Goal: Check status: Check status

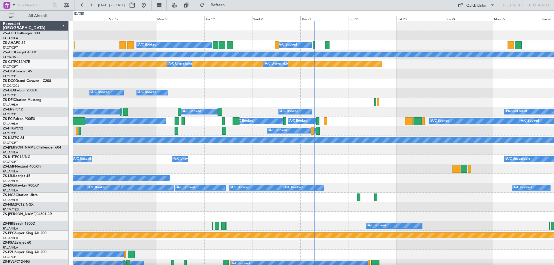
click at [230, 83] on div at bounding box center [313, 84] width 481 height 10
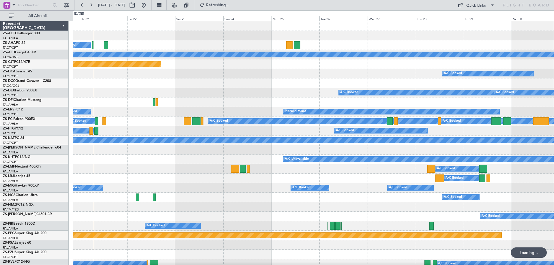
scroll to position [115, 0]
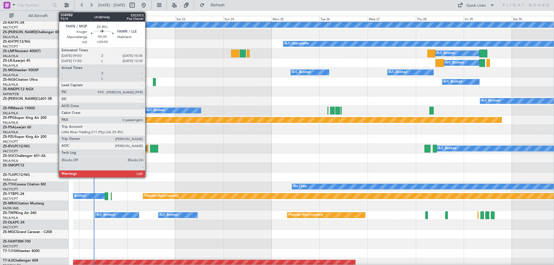
click at [148, 147] on div at bounding box center [148, 149] width 2 height 8
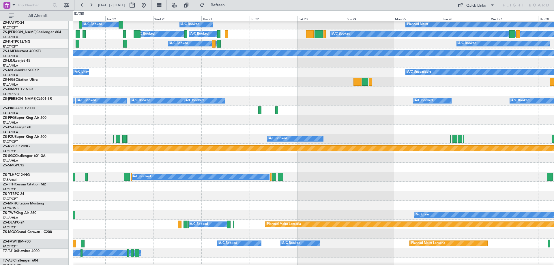
scroll to position [87, 0]
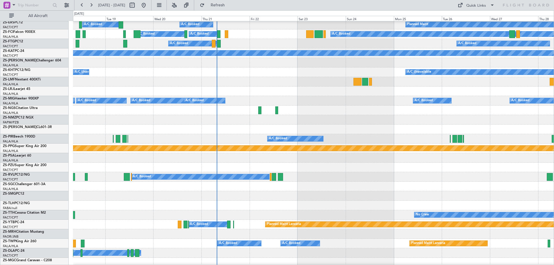
click at [327, 127] on div "A/C Booked" at bounding box center [313, 130] width 481 height 10
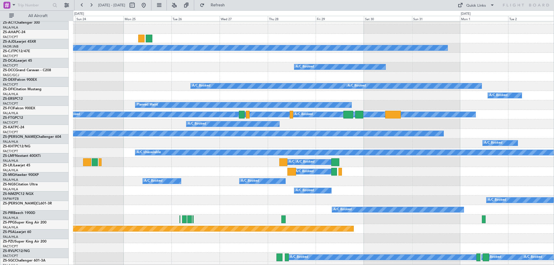
click at [123, 161] on div "A/C Booked A/C Booked" at bounding box center [313, 163] width 481 height 10
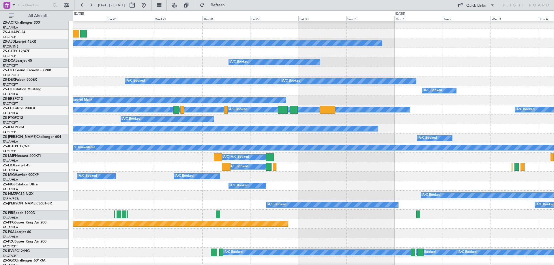
scroll to position [12, 0]
click at [217, 151] on div "A/C Unavailable" at bounding box center [313, 148] width 481 height 10
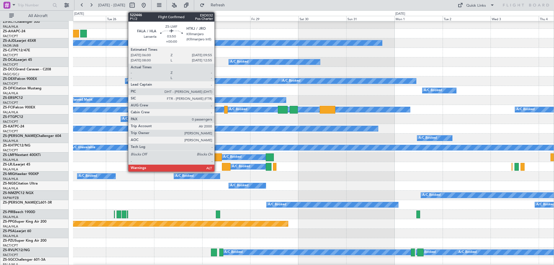
click at [217, 156] on div at bounding box center [218, 158] width 8 height 8
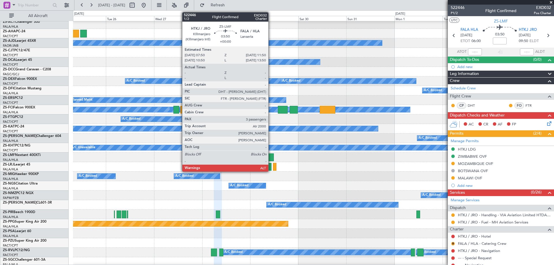
click at [271, 157] on div at bounding box center [270, 158] width 8 height 8
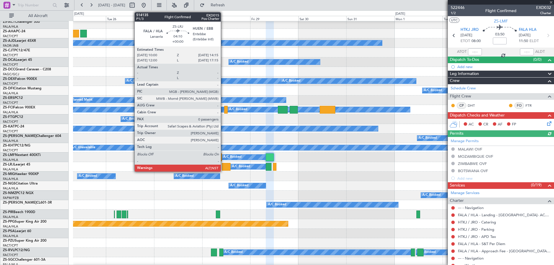
click at [223, 167] on div at bounding box center [226, 167] width 9 height 8
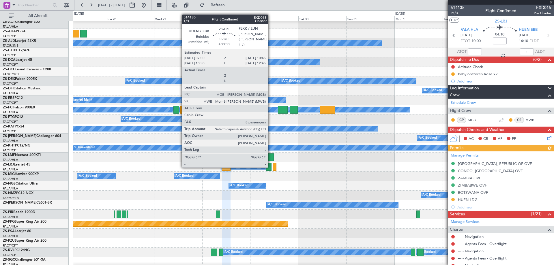
click at [271, 167] on div at bounding box center [269, 167] width 6 height 8
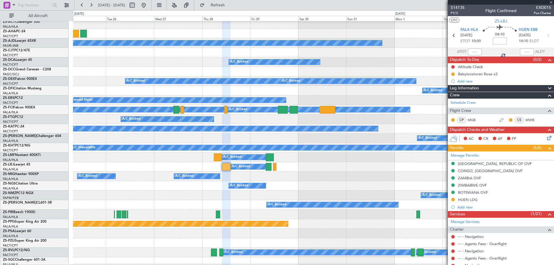
click at [270, 167] on div at bounding box center [269, 167] width 6 height 8
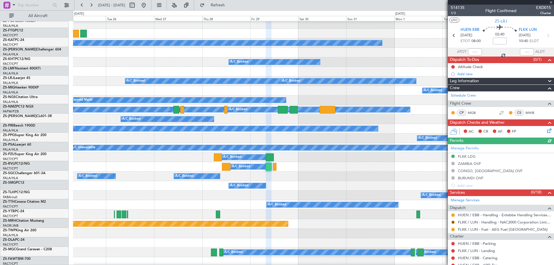
scroll to position [0, 0]
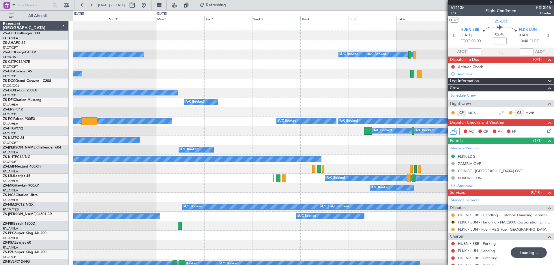
click at [551, 2] on span at bounding box center [551, 2] width 6 height 5
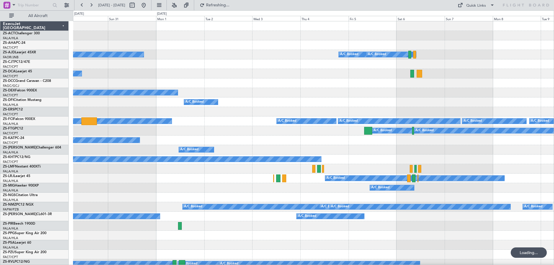
type input "0"
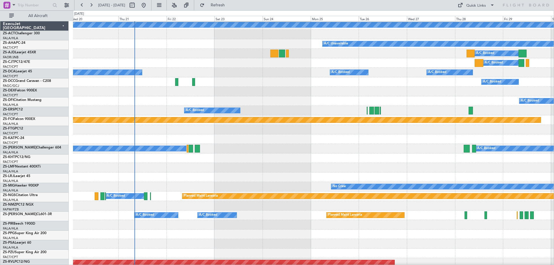
scroll to position [115, 0]
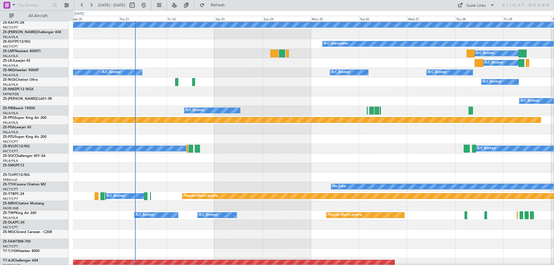
click at [74, 148] on div "A/C Booked A/C Booked A/C Booked A/C Unavailable" at bounding box center [313, 149] width 481 height 10
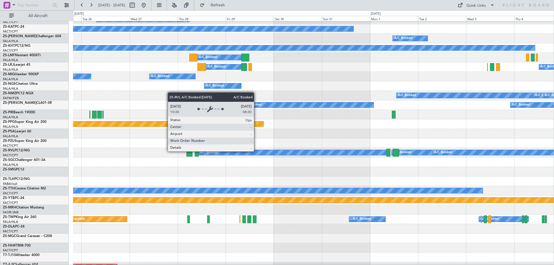
click at [68, 156] on div "A/C Booked A/C Booked A/C Booked A/C Booked A/C Booked A/C Booked A/C Booked A/…" at bounding box center [277, 137] width 554 height 255
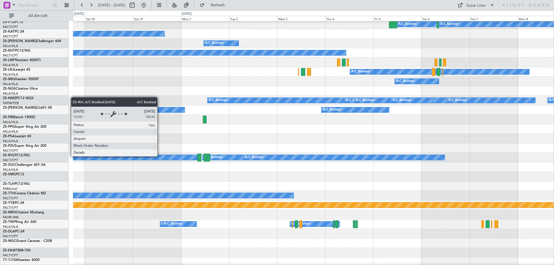
click at [66, 154] on div "A/C Booked A/C Booked A/C Booked A/C Booked A/C Booked A/C Booked A/C Booked A/…" at bounding box center [277, 137] width 554 height 255
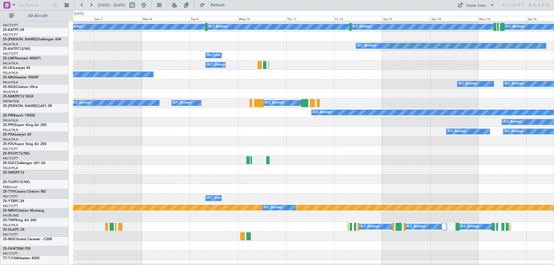
click at [0, 150] on html "01 Sep 2025 - 11 Sep 2025 Refresh Quick Links All Aircraft A/C Booked A/C Booke…" at bounding box center [277, 132] width 554 height 265
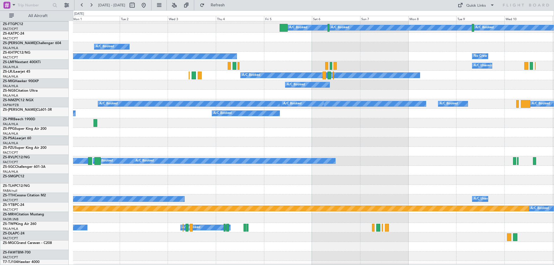
click at [454, 130] on div "Planned Maint Lanseria" at bounding box center [313, 133] width 481 height 10
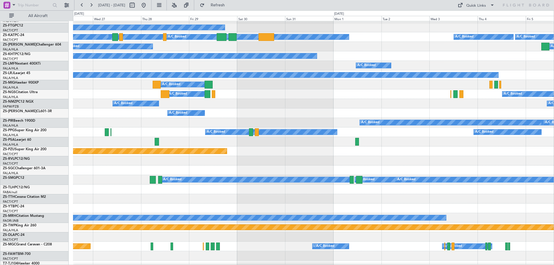
click at [474, 127] on div "A/C Booked A/C Booked A/C Booked A/C Booked A/C Booked A/C Booked" at bounding box center [313, 123] width 481 height 10
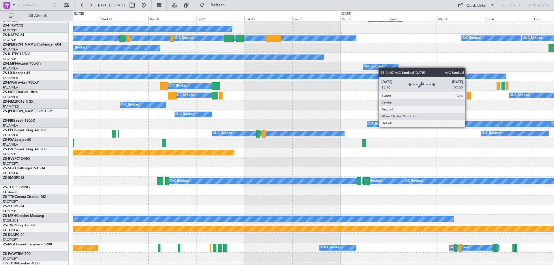
scroll to position [83, 0]
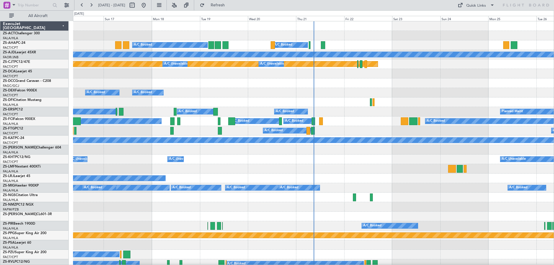
click at [9, 205] on div "A/C Booked A/C Booked A/C Booked A/C Booked Planned Maint Planned Maint A/C Una…" at bounding box center [277, 137] width 554 height 255
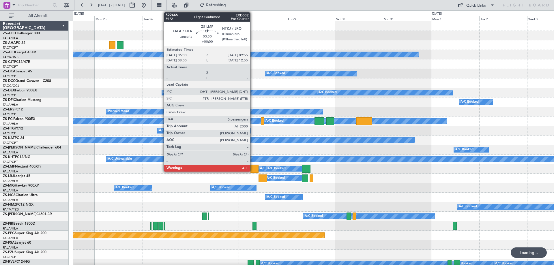
click at [253, 169] on div at bounding box center [255, 169] width 8 height 8
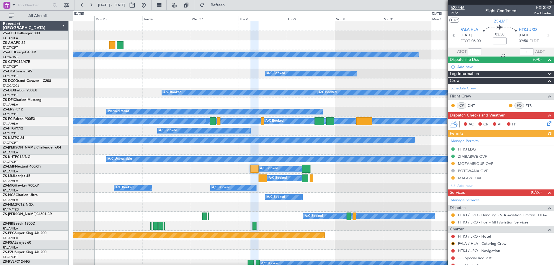
click at [459, 8] on span "522446" at bounding box center [458, 8] width 14 height 6
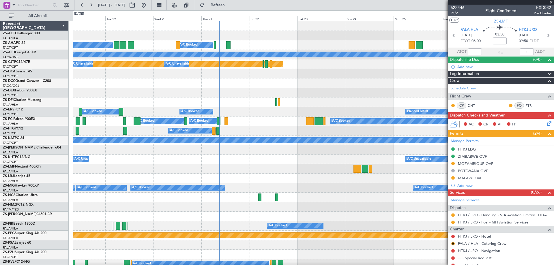
click at [472, 119] on fb-app "[DATE] - [DATE] Refresh Quick Links All Aircraft A/C Booked A/C Booked A/C Book…" at bounding box center [277, 134] width 554 height 261
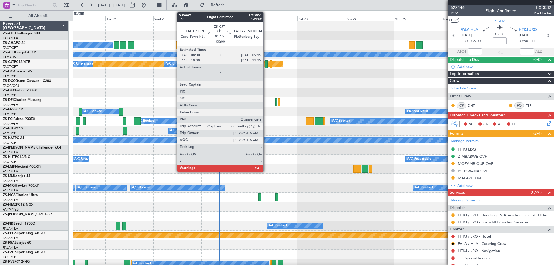
click at [266, 63] on div at bounding box center [266, 64] width 3 height 8
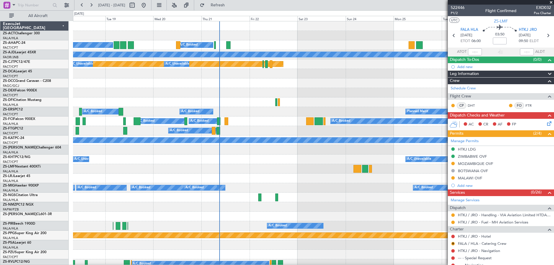
click at [355, 190] on div "A/C Booked A/C Booked A/C Booked A/C Booked A/C Booked A/C Booked A/C Booked A/…" at bounding box center [313, 188] width 481 height 10
click at [303, 175] on div "A/C Booked A/C Booked A/C Booked" at bounding box center [313, 179] width 481 height 10
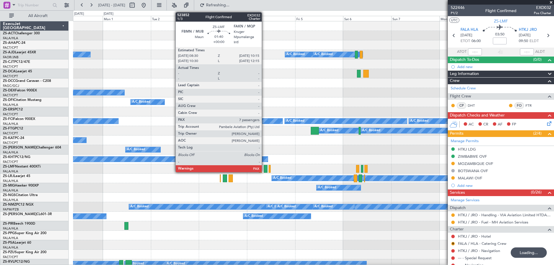
click at [264, 169] on div at bounding box center [266, 169] width 4 height 8
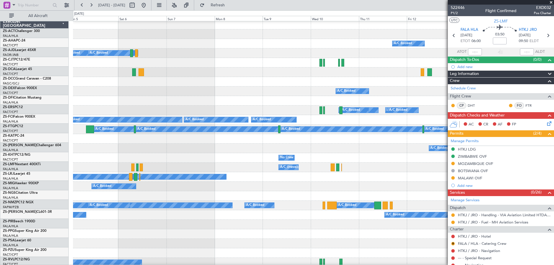
scroll to position [1, 0]
click at [154, 94] on div "A/C Booked" at bounding box center [313, 92] width 481 height 10
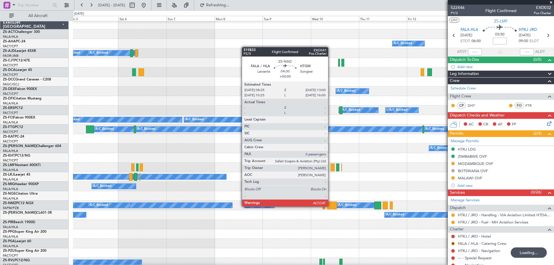
click at [331, 206] on div at bounding box center [331, 206] width 9 height 8
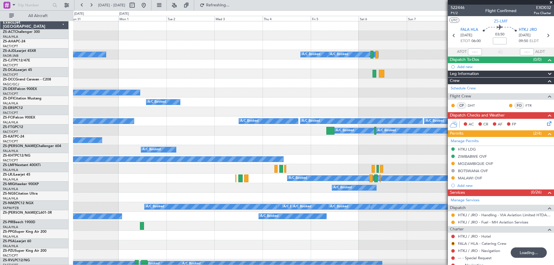
scroll to position [0, 0]
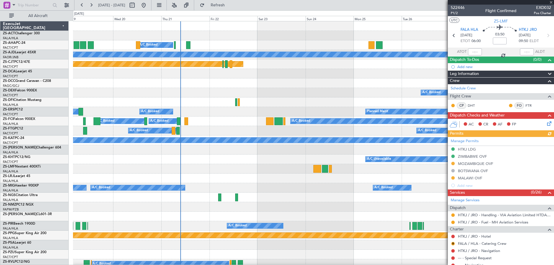
click at [505, 111] on fb-app "[DATE] - [DATE] Refresh Quick Links All Aircraft A/C Booked A/C Booked Planned …" at bounding box center [277, 134] width 554 height 261
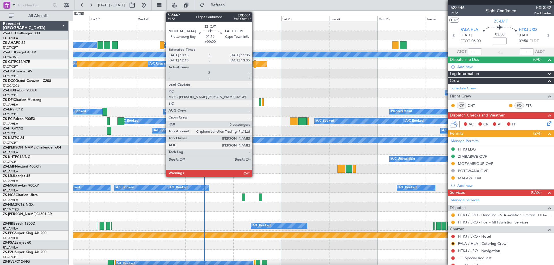
click at [255, 63] on div at bounding box center [255, 64] width 3 height 8
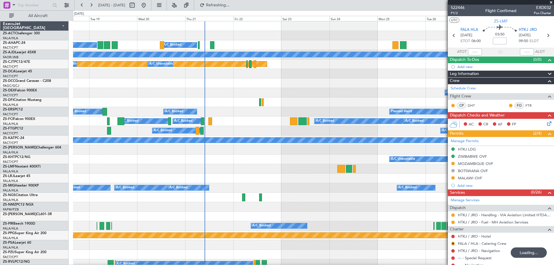
click at [387, 175] on div "A/C Booked A/C Booked A/C Booked" at bounding box center [313, 179] width 481 height 10
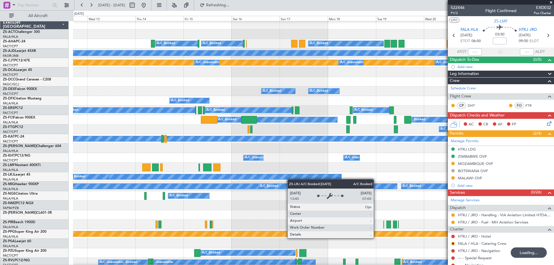
click at [341, 176] on div "A/C Booked" at bounding box center [180, 176] width 323 height 5
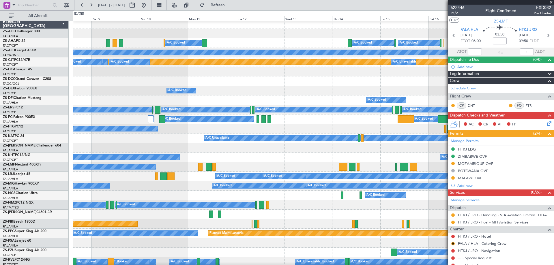
scroll to position [31, 0]
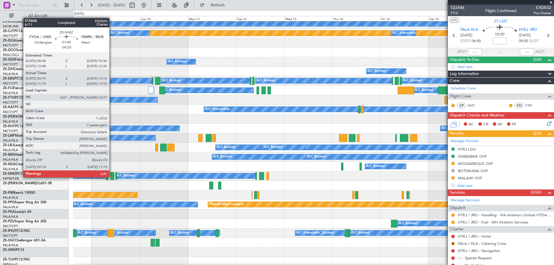
click at [112, 177] on div at bounding box center [112, 176] width 4 height 8
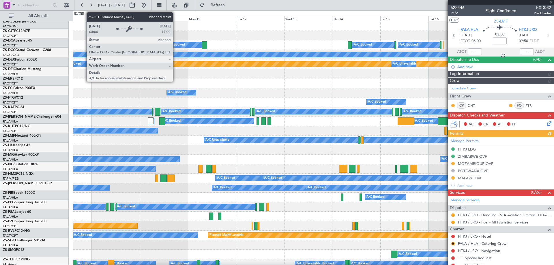
scroll to position [0, 0]
